Goal: Task Accomplishment & Management: Manage account settings

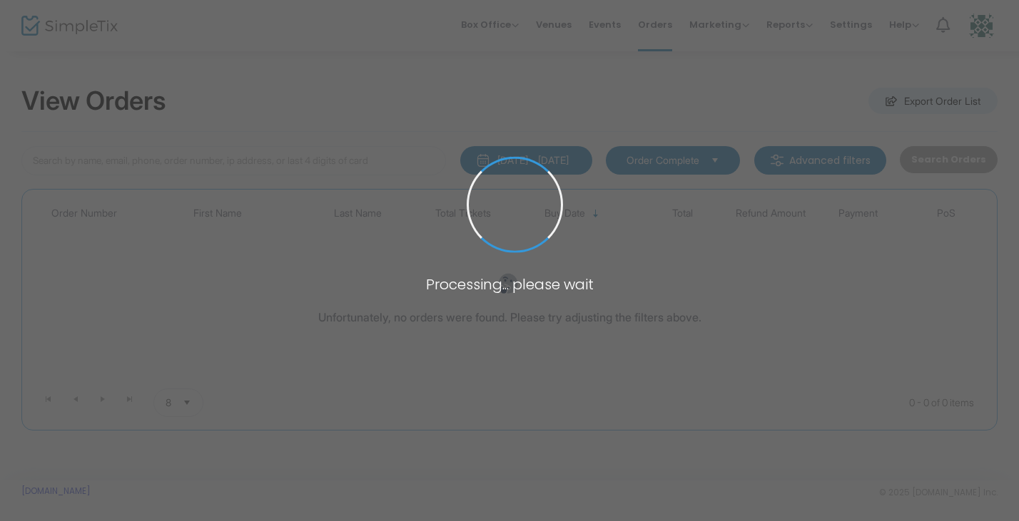
type input "[PERSON_NAME]"
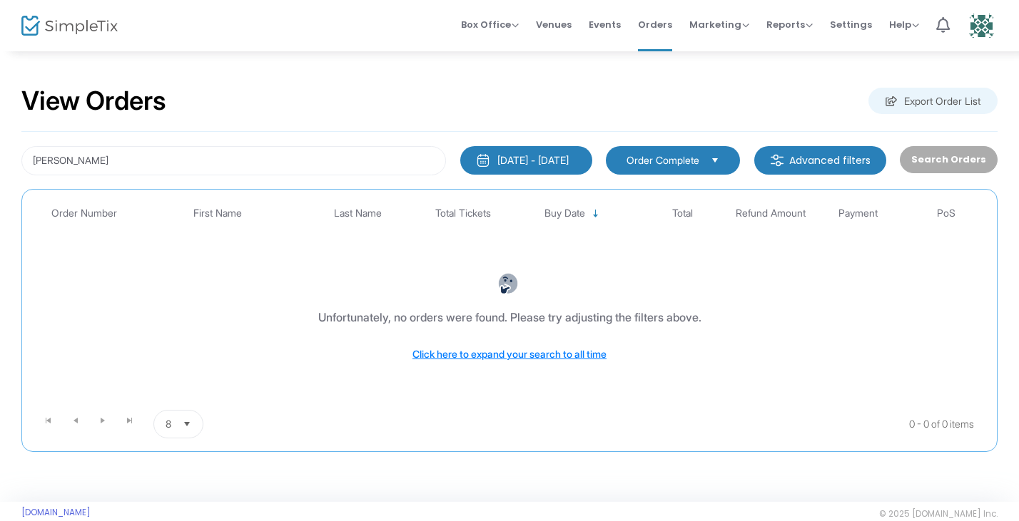
click at [557, 163] on div "[DATE] - [DATE]" at bounding box center [532, 160] width 71 height 14
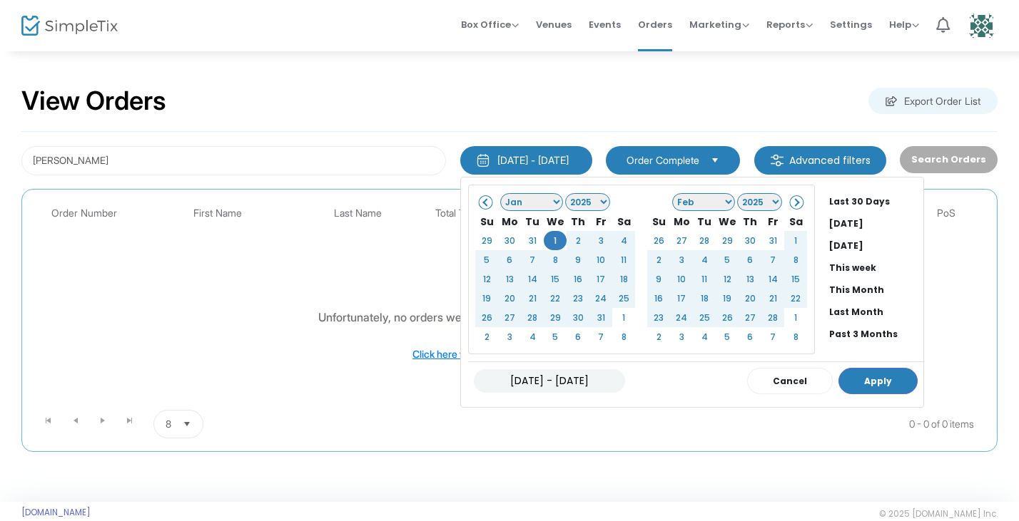
click at [565, 380] on input "01/01/2025 - 09/21/2025" at bounding box center [549, 382] width 151 height 24
type input "[DATE] - [DATE]"
click at [887, 383] on button "Apply" at bounding box center [877, 381] width 79 height 26
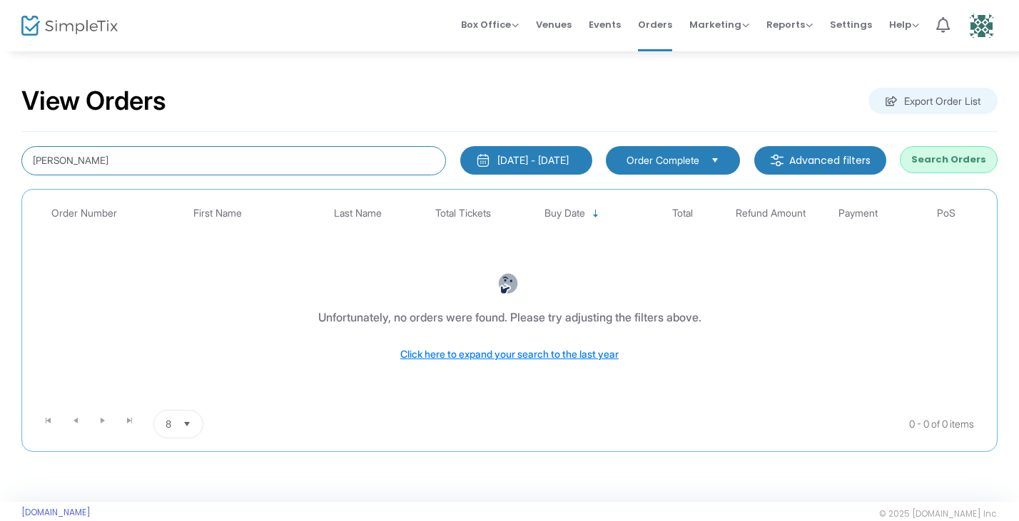
click at [124, 156] on input "[PERSON_NAME]" at bounding box center [233, 160] width 424 height 29
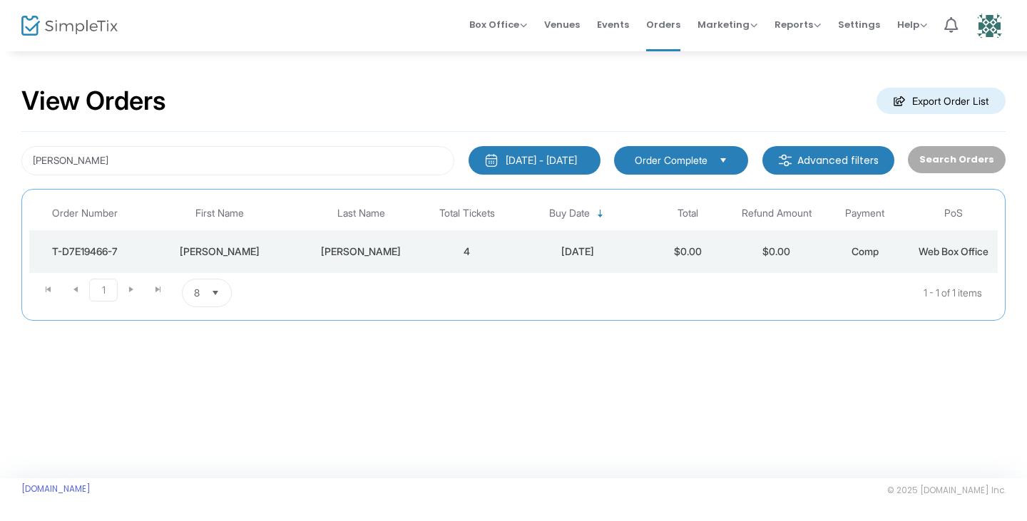
click at [926, 253] on span "Web Box Office" at bounding box center [954, 251] width 70 height 12
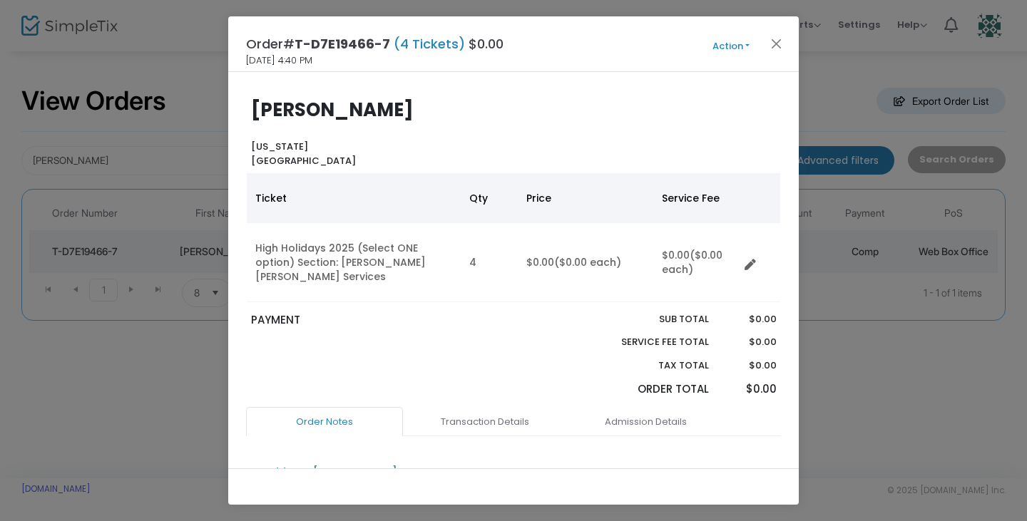
scroll to position [191, 0]
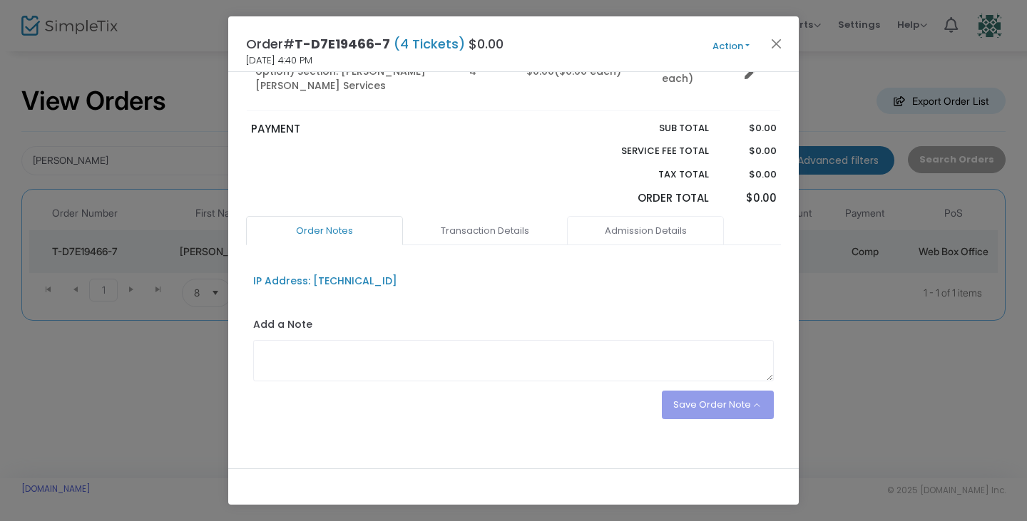
click at [620, 221] on link "Admission Details" at bounding box center [645, 231] width 157 height 30
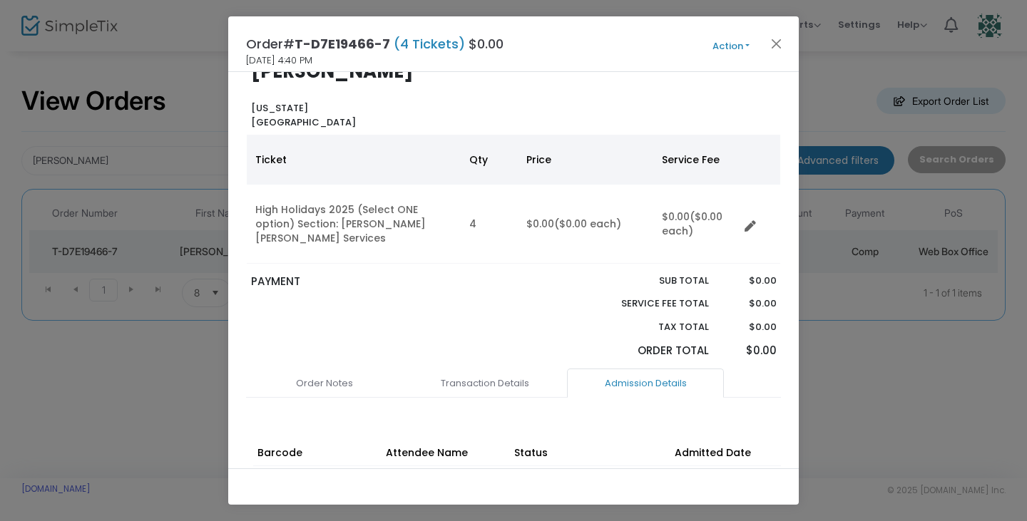
scroll to position [0, 0]
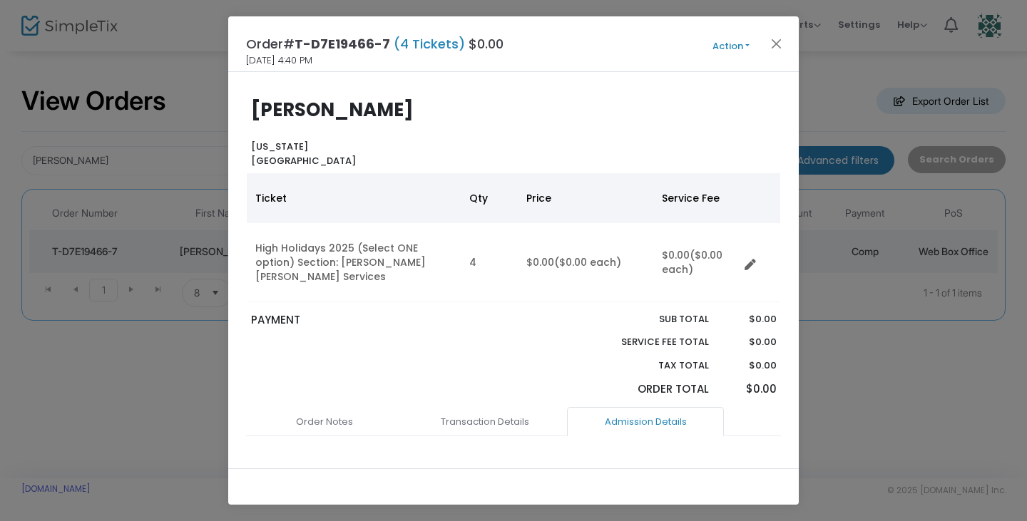
click at [726, 49] on button "Action" at bounding box center [731, 47] width 86 height 16
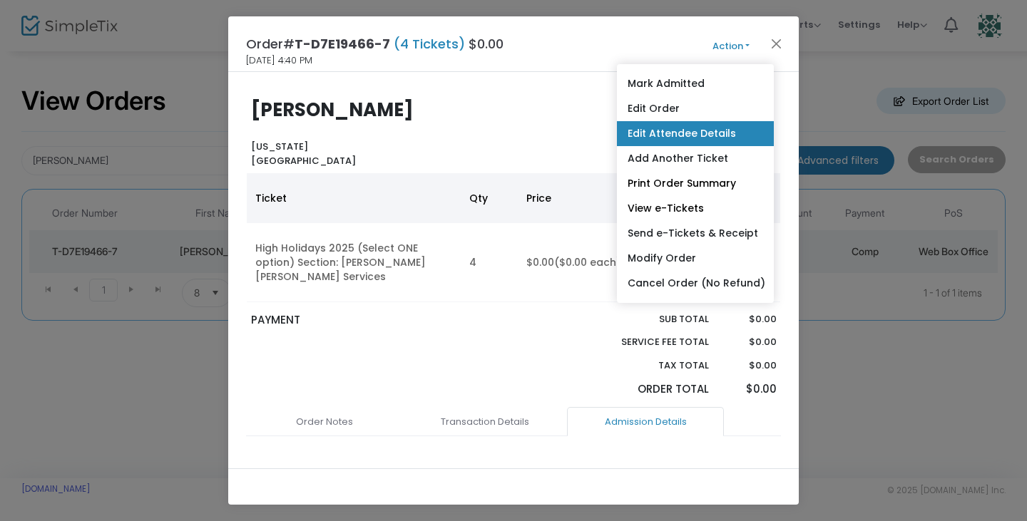
click at [694, 123] on link "Edit Attendee Details" at bounding box center [695, 133] width 157 height 25
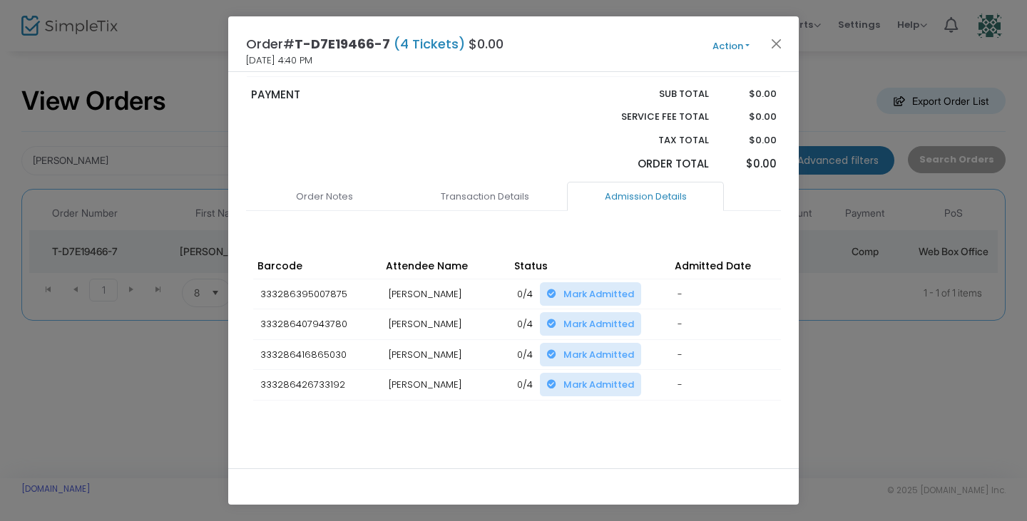
scroll to position [225, 0]
click at [336, 182] on link "Order Notes" at bounding box center [324, 197] width 157 height 30
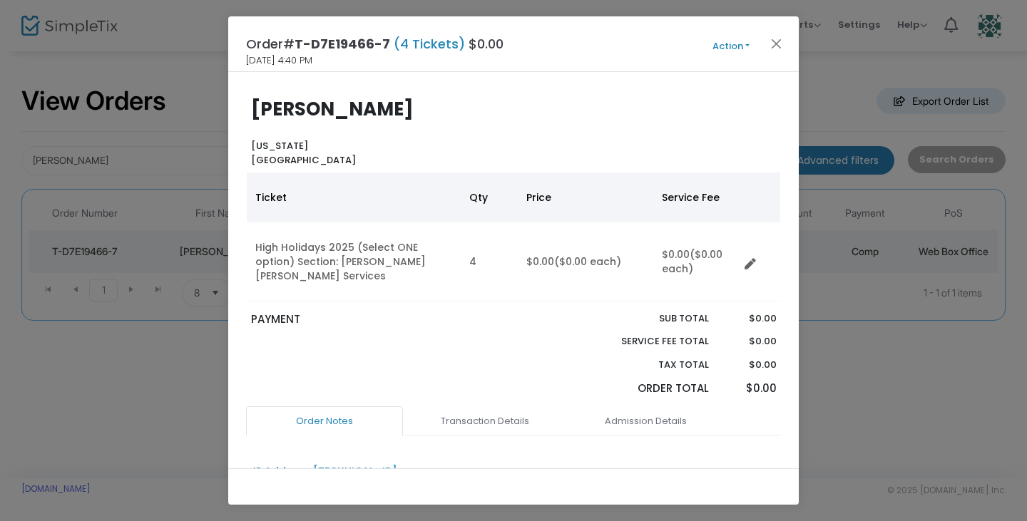
scroll to position [0, 0]
click at [719, 51] on button "Action" at bounding box center [731, 47] width 86 height 16
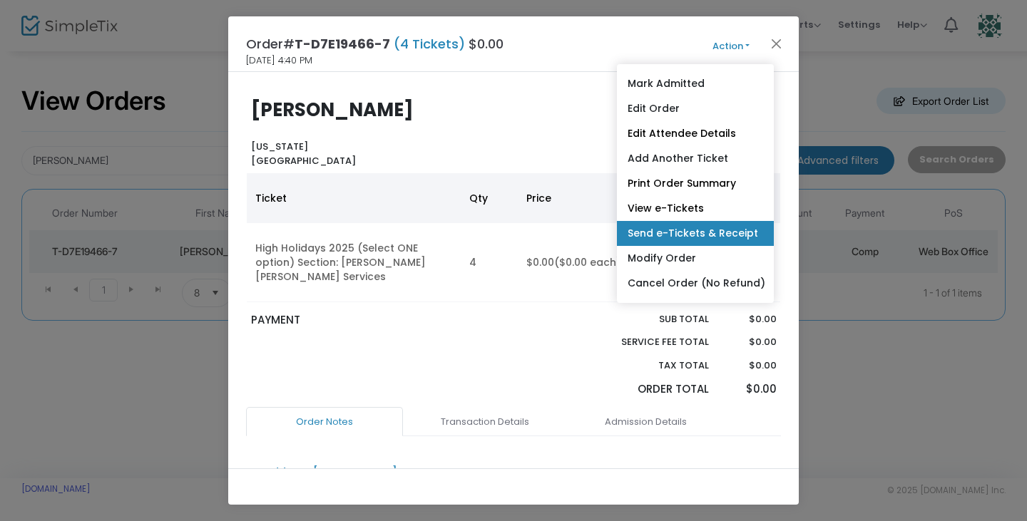
click at [683, 228] on link "Send e-Tickets & Receipt" at bounding box center [695, 233] width 157 height 25
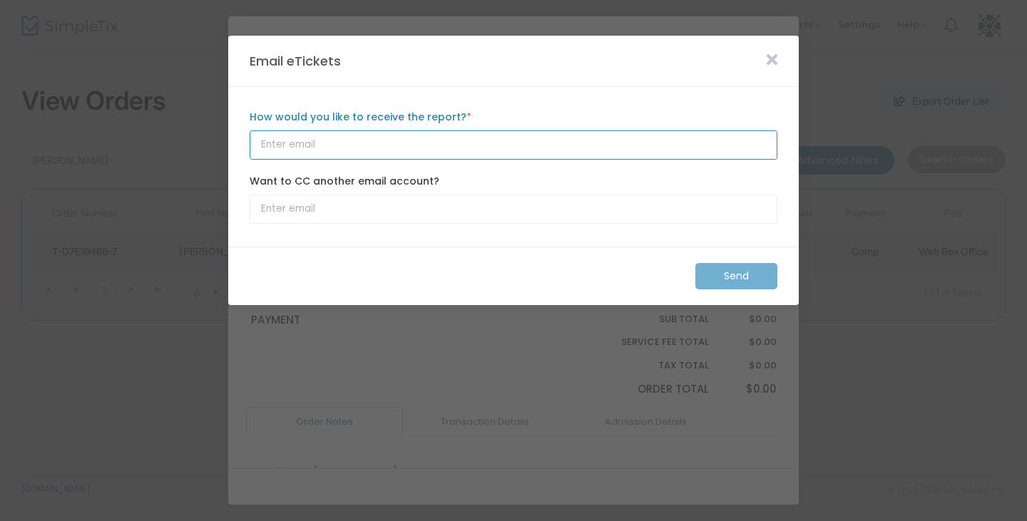
click at [450, 147] on input "How would you like to receive the report? *" at bounding box center [514, 145] width 528 height 29
paste input "alowenstein@crai.com"
type input "alowenstein@crai.com"
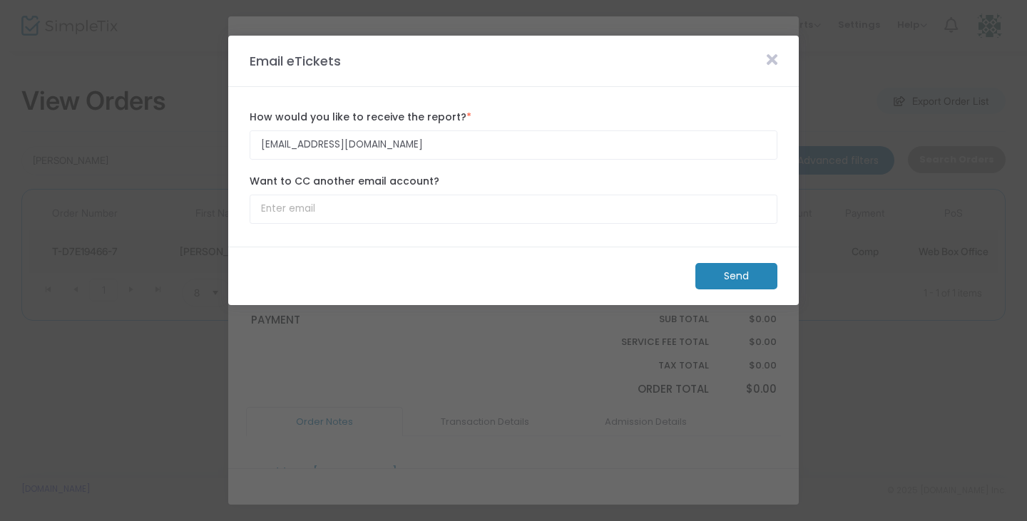
click at [717, 270] on m-button "Send" at bounding box center [737, 276] width 82 height 26
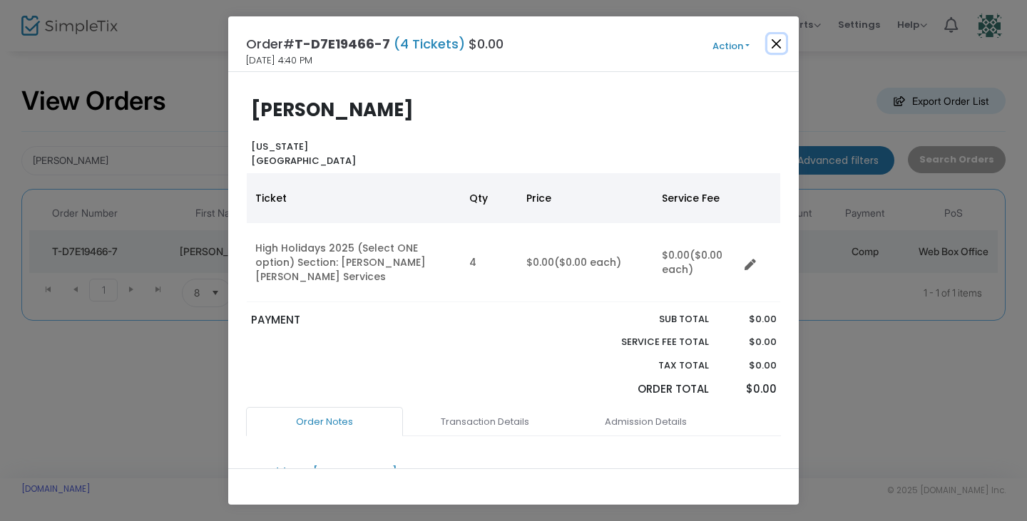
click at [773, 43] on button "Close" at bounding box center [777, 43] width 19 height 19
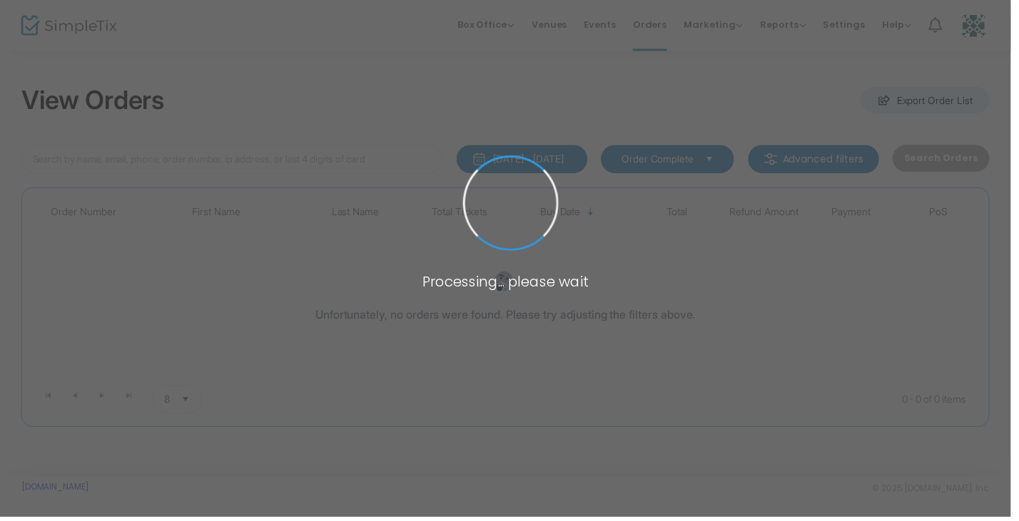
type input "[PERSON_NAME]"
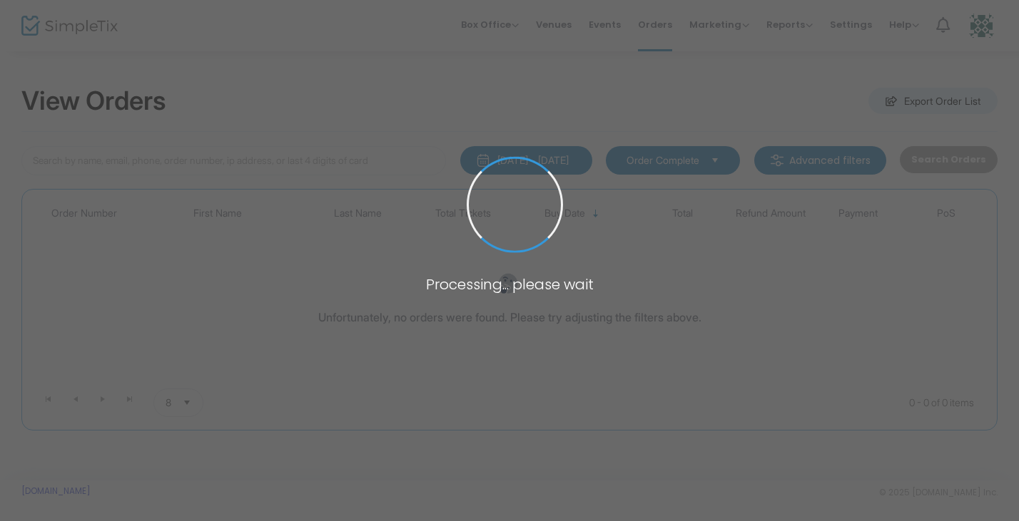
type input "[PERSON_NAME]"
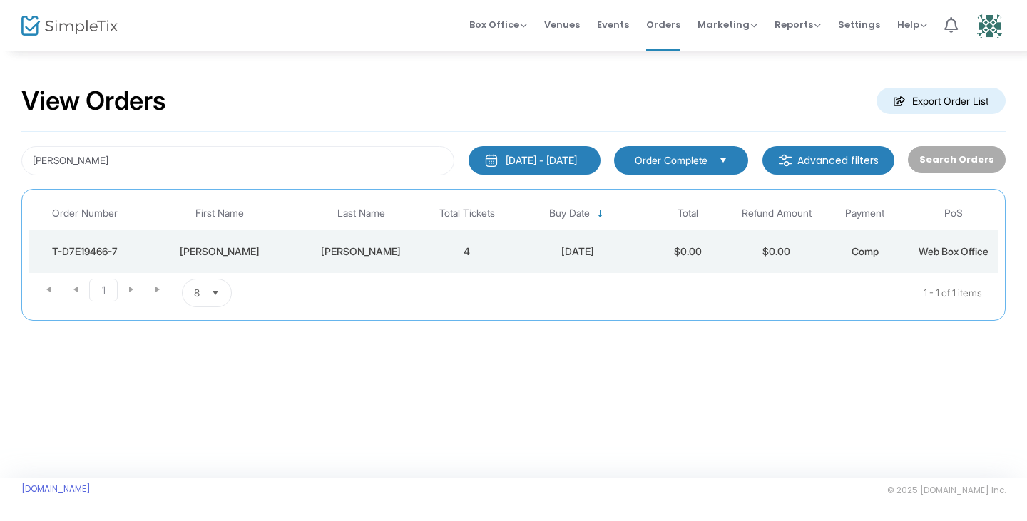
click at [67, 30] on img at bounding box center [69, 26] width 96 height 21
